Goal: Submit feedback/report problem

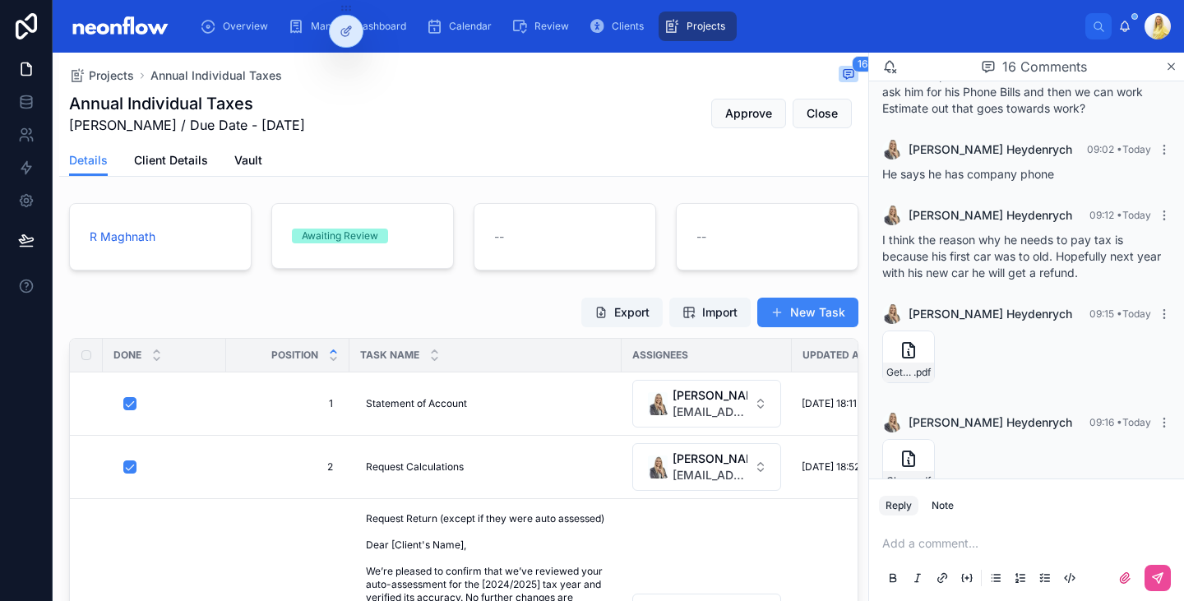
scroll to position [192, 0]
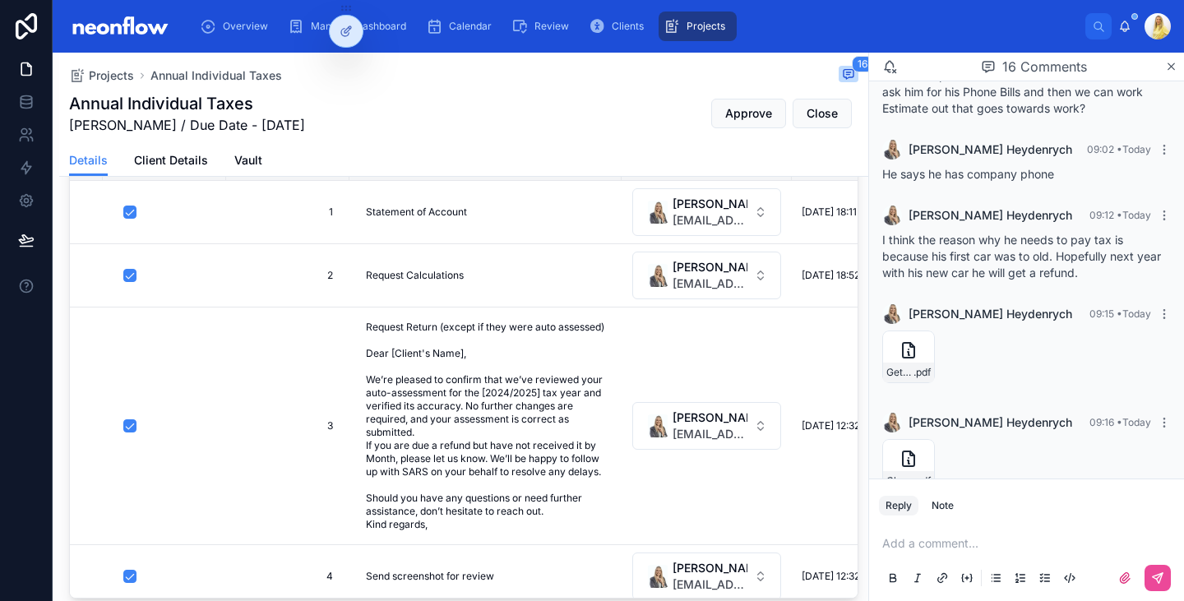
click at [972, 543] on p at bounding box center [1029, 543] width 295 height 16
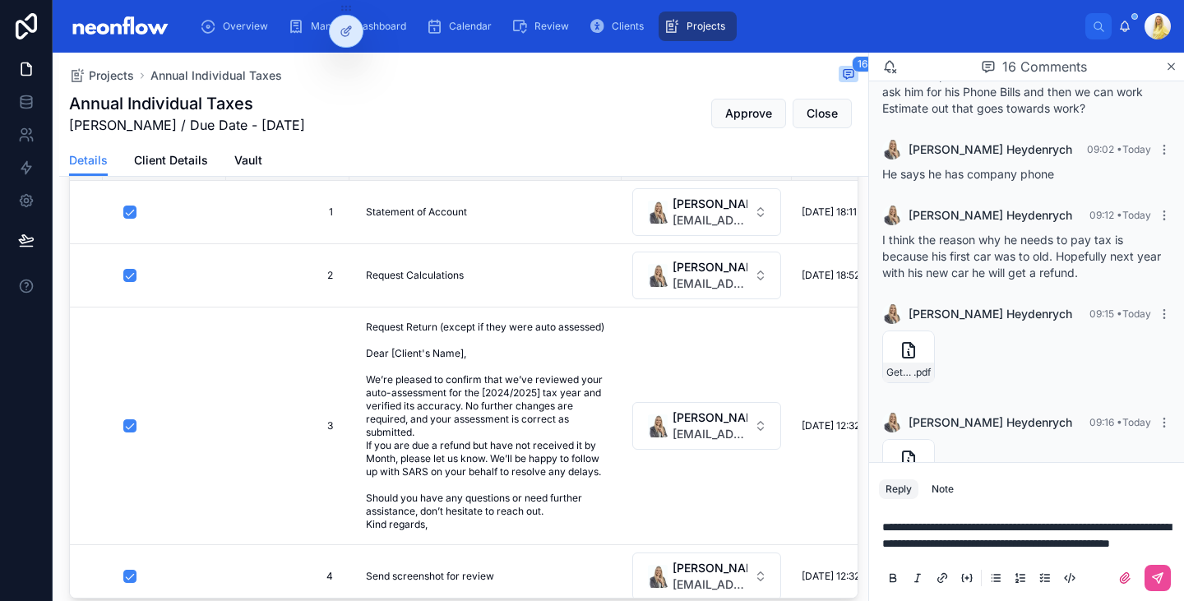
drag, startPoint x: 1043, startPoint y: 525, endPoint x: 1024, endPoint y: 548, distance: 29.2
click at [1043, 525] on span "**********" at bounding box center [1026, 535] width 289 height 28
click at [1024, 548] on p "**********" at bounding box center [1029, 535] width 295 height 33
click at [1153, 573] on icon at bounding box center [1157, 577] width 13 height 13
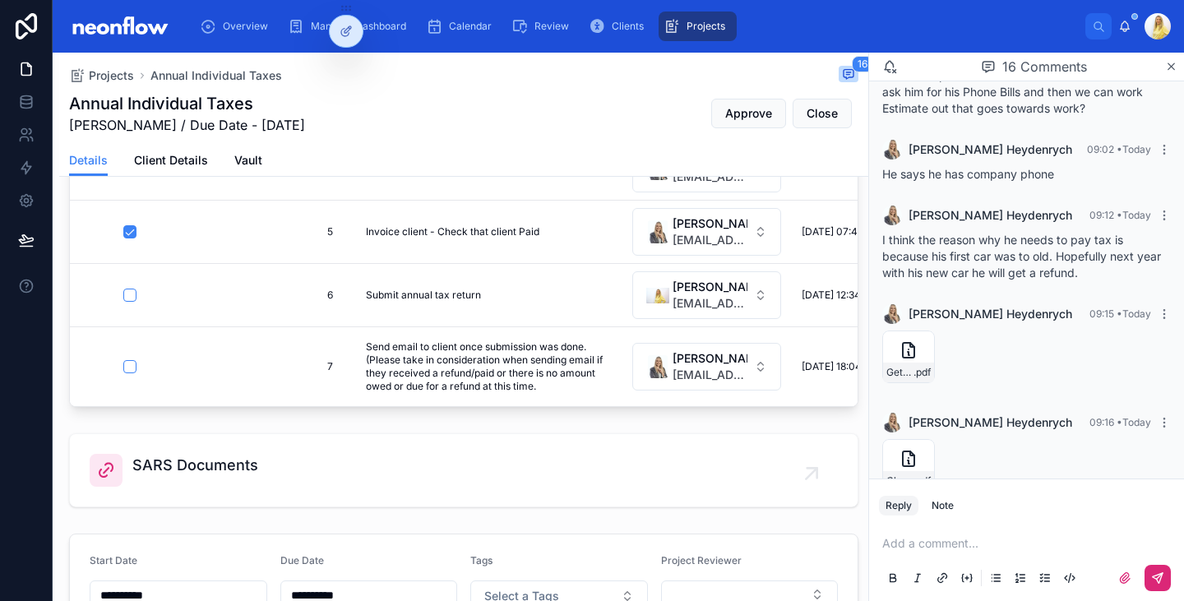
scroll to position [1399, 0]
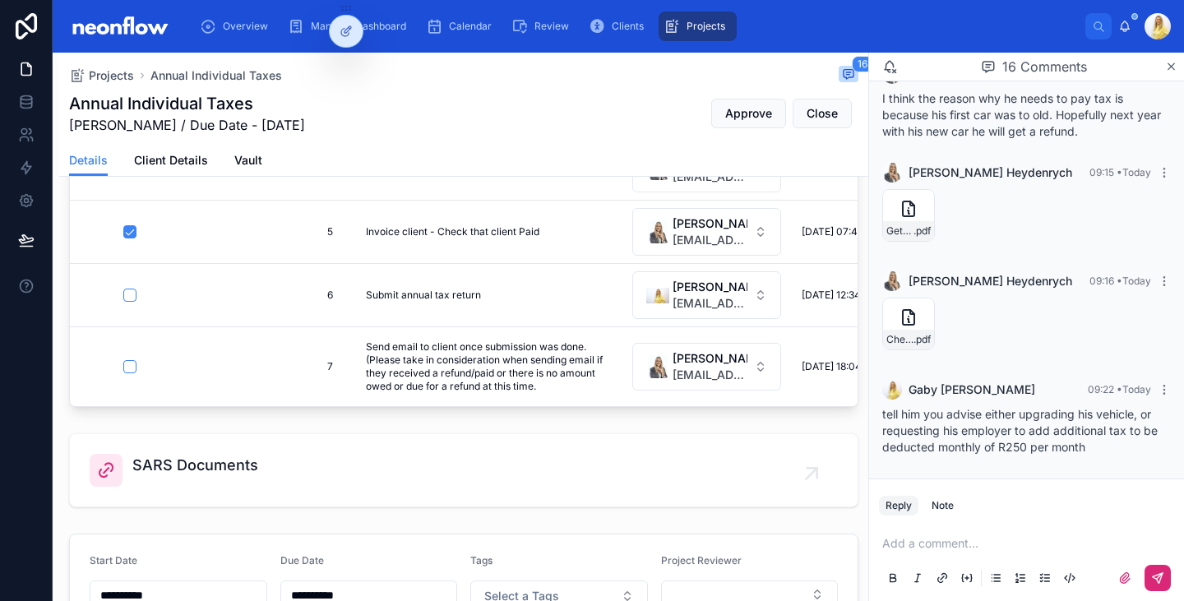
click at [960, 550] on p at bounding box center [1029, 543] width 295 height 16
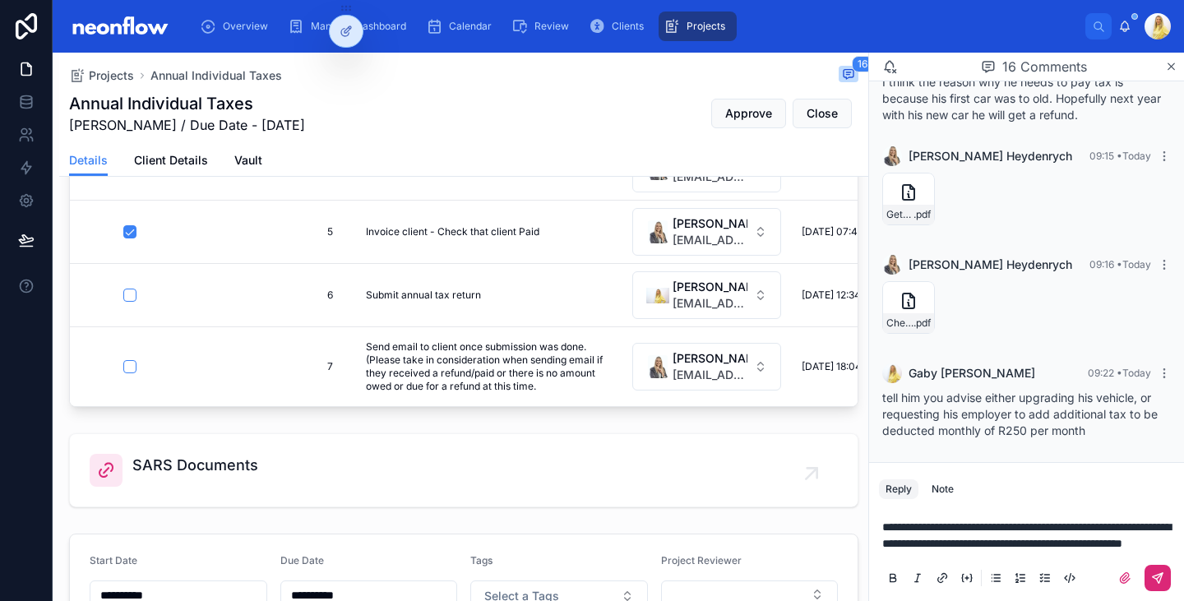
click at [1158, 576] on icon at bounding box center [1157, 577] width 13 height 13
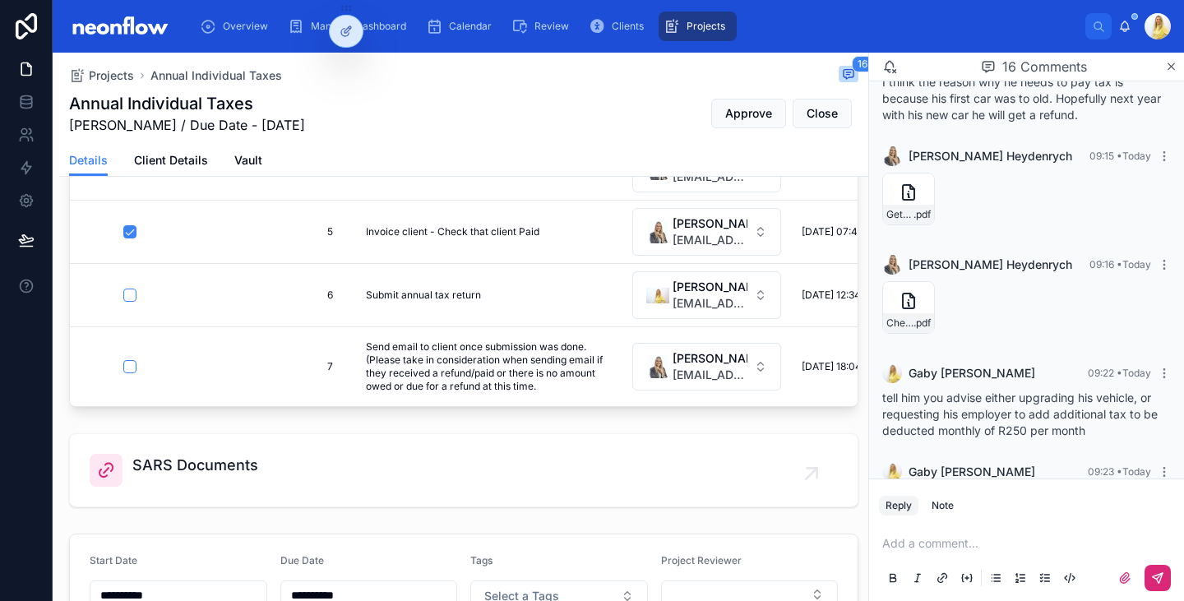
click at [963, 549] on p at bounding box center [1029, 543] width 295 height 16
click at [1157, 572] on icon at bounding box center [1157, 577] width 13 height 13
